Goal: Complete application form

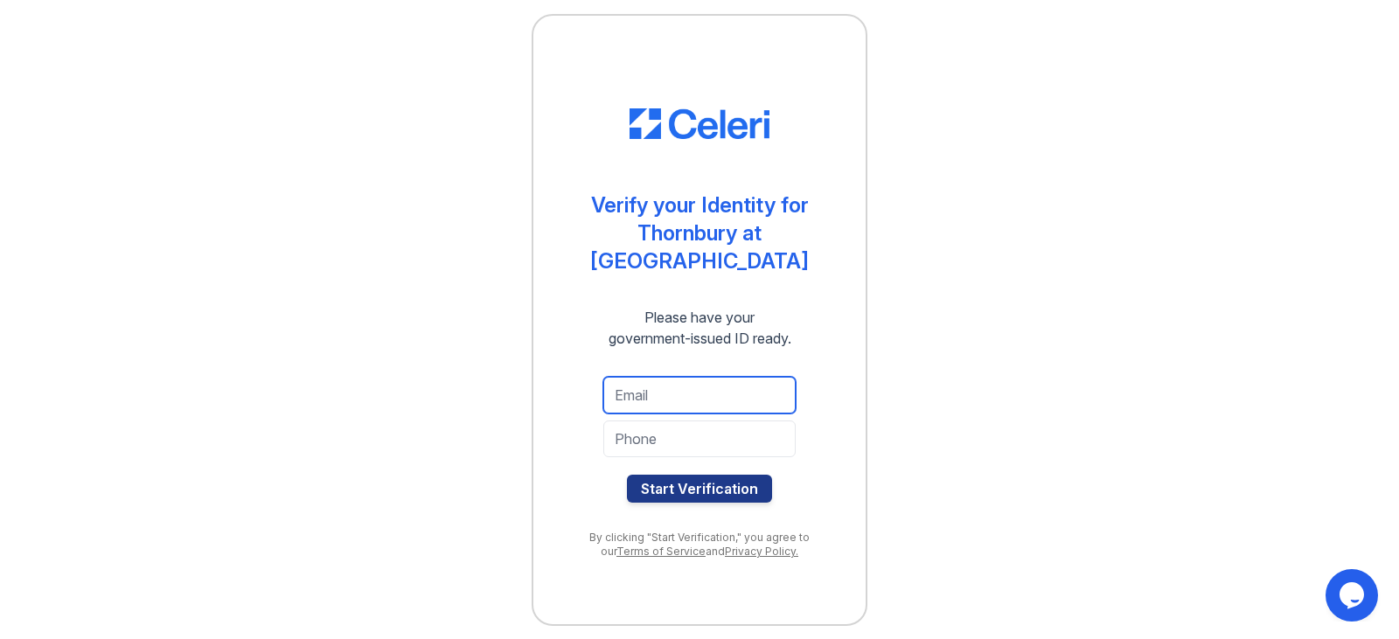
click at [655, 384] on input "email" at bounding box center [699, 395] width 192 height 37
type input "[EMAIL_ADDRESS][DOMAIN_NAME]"
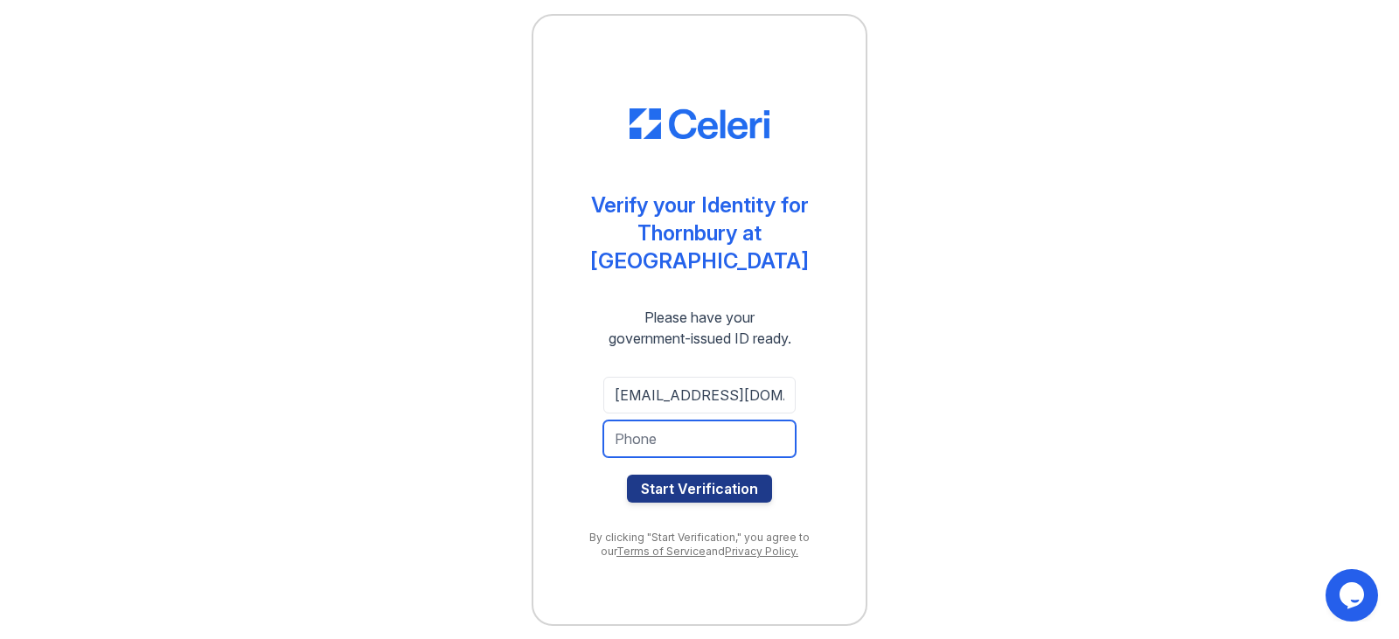
click at [633, 421] on input "tel" at bounding box center [699, 439] width 192 height 37
type input "4696627178"
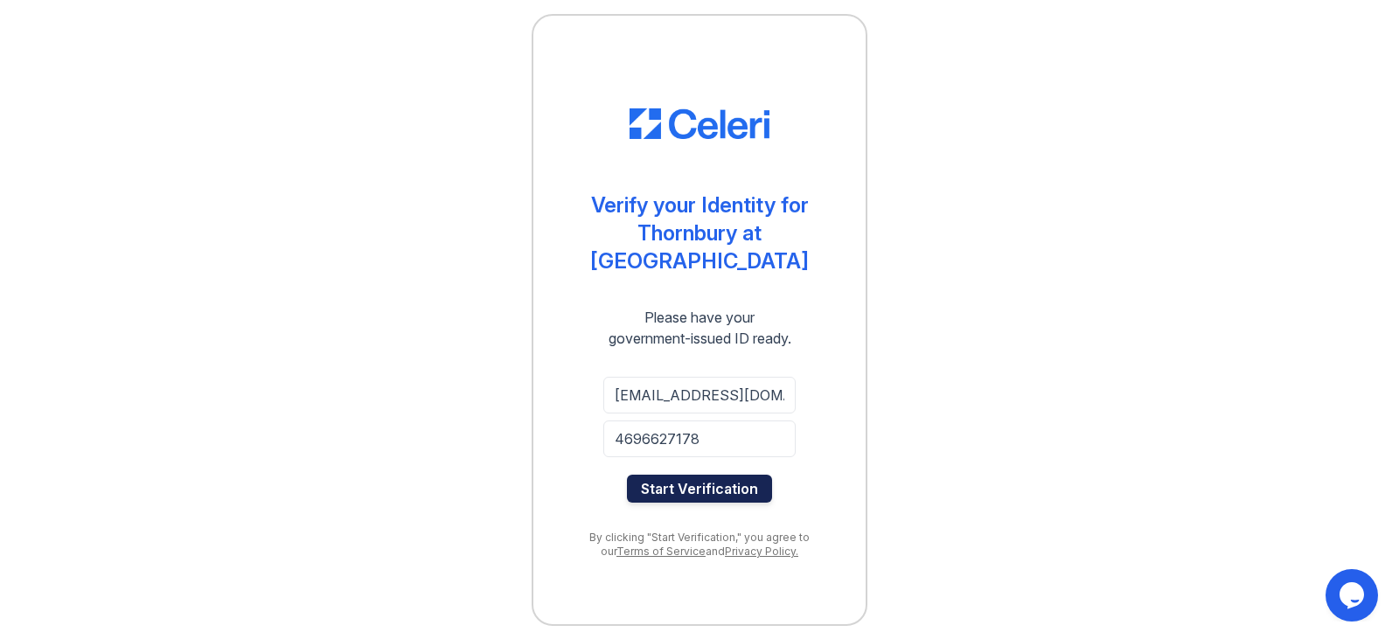
click at [690, 483] on button "Start Verification" at bounding box center [699, 489] width 145 height 28
